Goal: Task Accomplishment & Management: Use online tool/utility

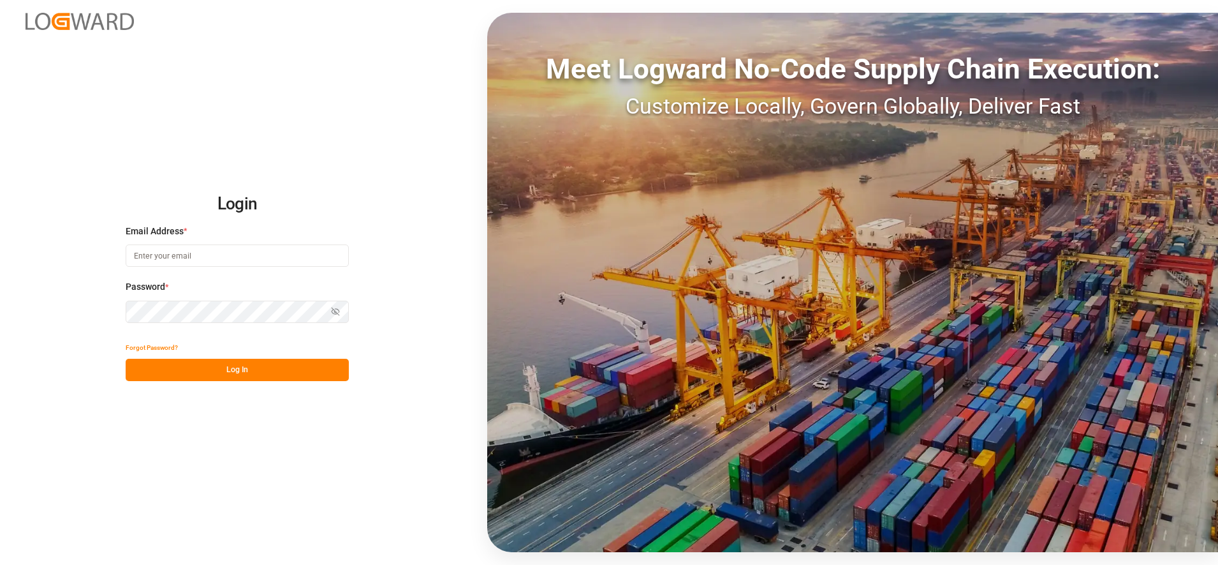
click at [293, 258] on input at bounding box center [237, 255] width 223 height 22
type input "[PERSON_NAME][EMAIL_ADDRESS][PERSON_NAME][DOMAIN_NAME]"
click at [339, 369] on button "Log In" at bounding box center [237, 369] width 223 height 22
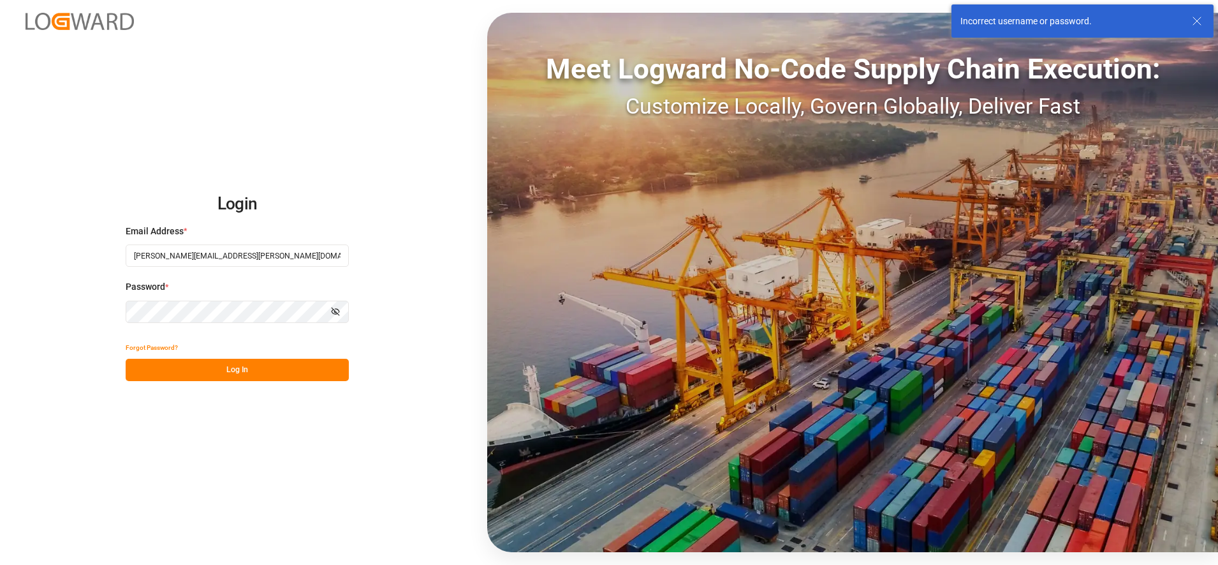
click at [6, 281] on div "Login Email Address * [PERSON_NAME][EMAIL_ADDRESS][PERSON_NAME][DOMAIN_NAME] Pa…" at bounding box center [609, 282] width 1218 height 565
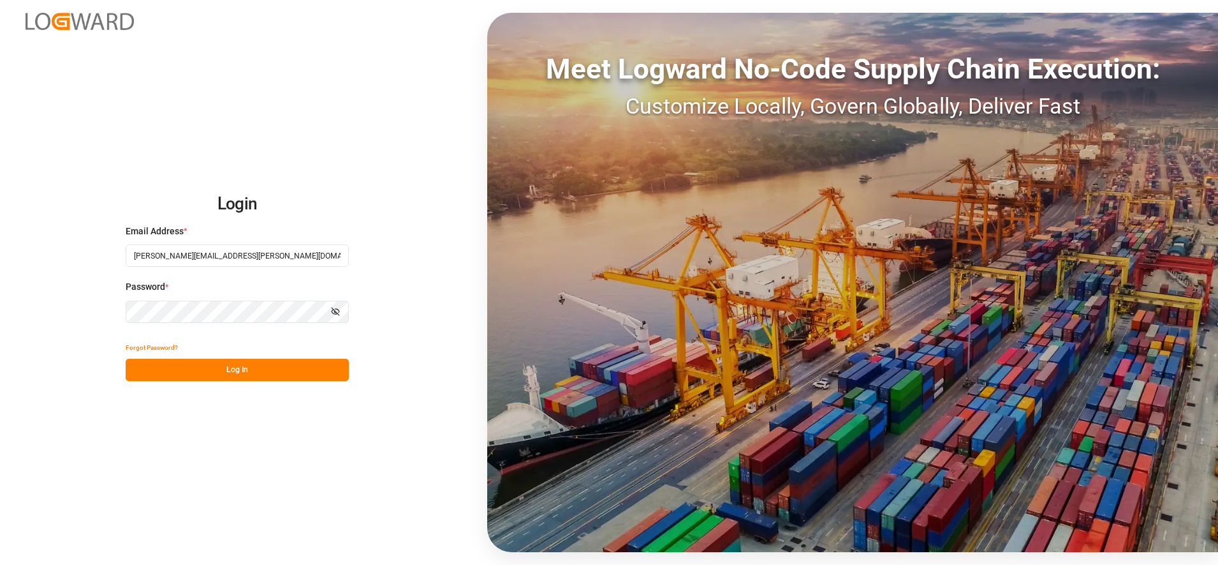
click at [150, 376] on button "Log In" at bounding box center [237, 369] width 223 height 22
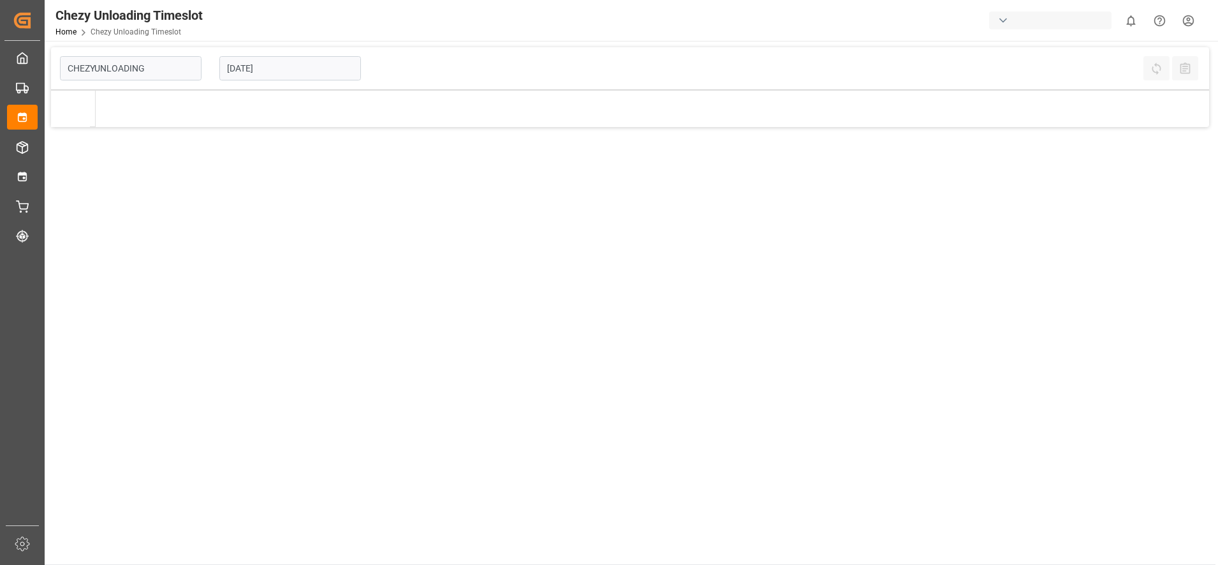
type input "Chezy Unloading"
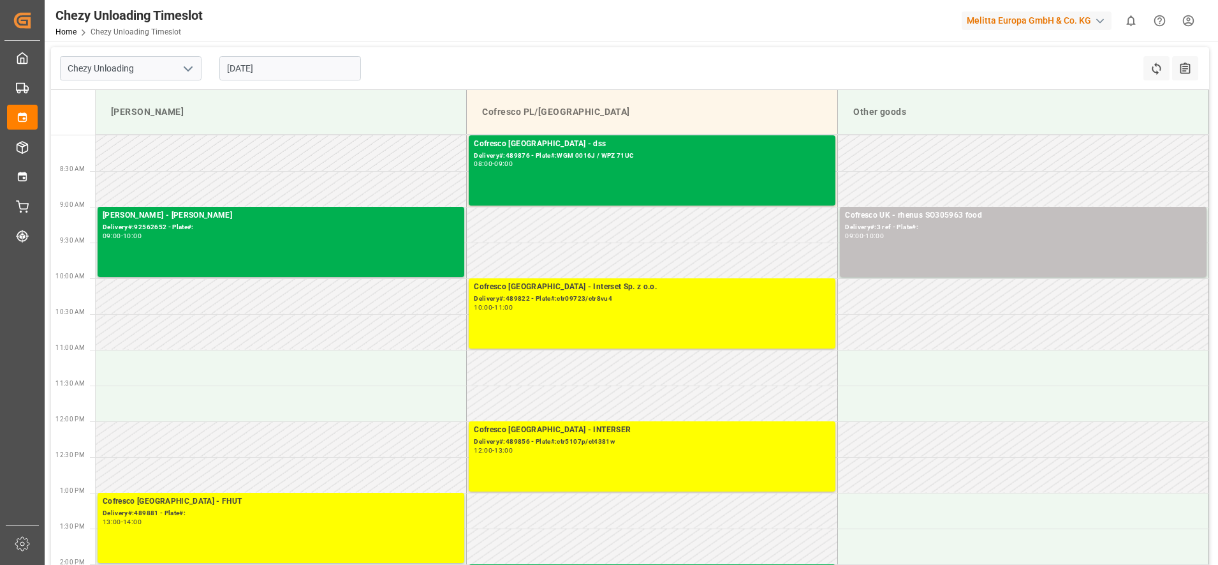
click at [297, 63] on input "[DATE]" at bounding box center [290, 68] width 142 height 24
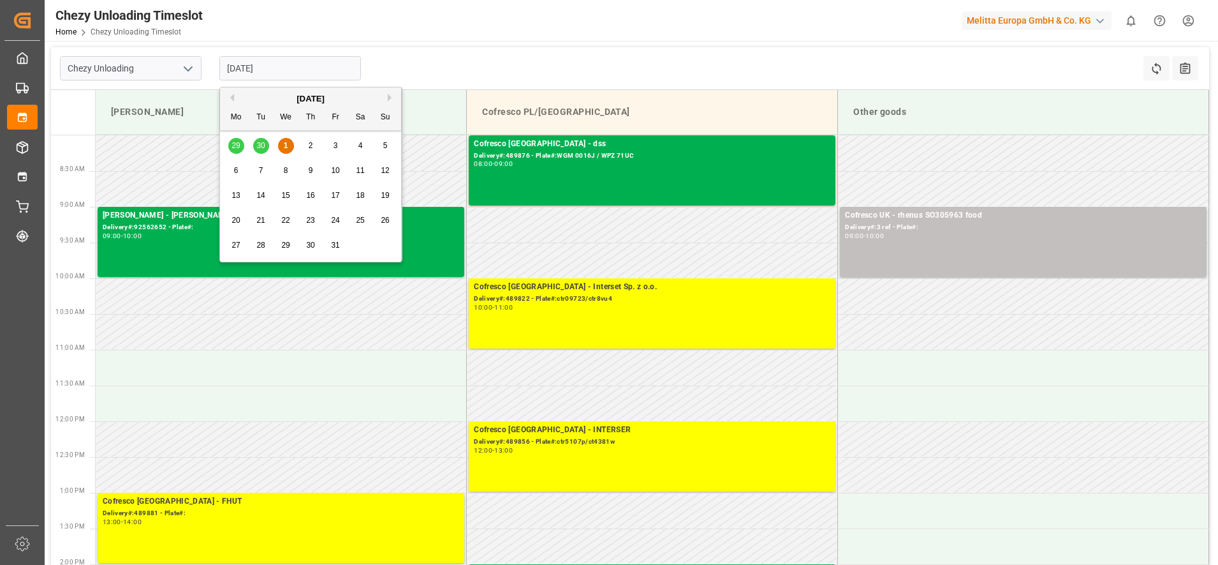
click at [282, 170] on div "8" at bounding box center [286, 170] width 16 height 15
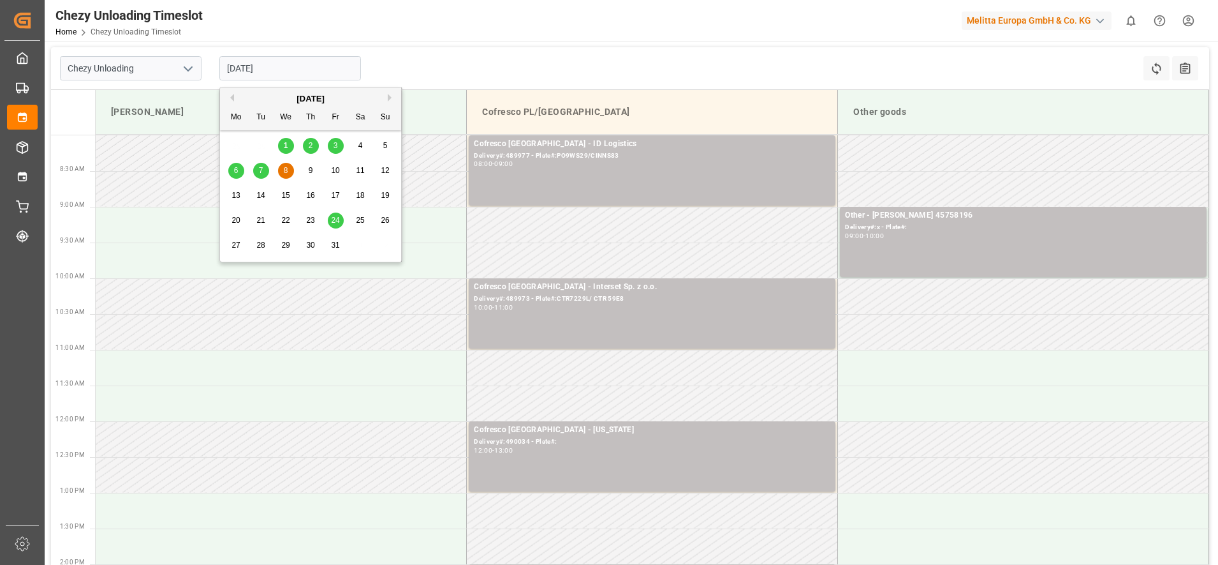
click at [325, 63] on input "[DATE]" at bounding box center [290, 68] width 142 height 24
click at [283, 145] on div "1" at bounding box center [286, 145] width 16 height 15
type input "[DATE]"
